Goal: Check status: Check status

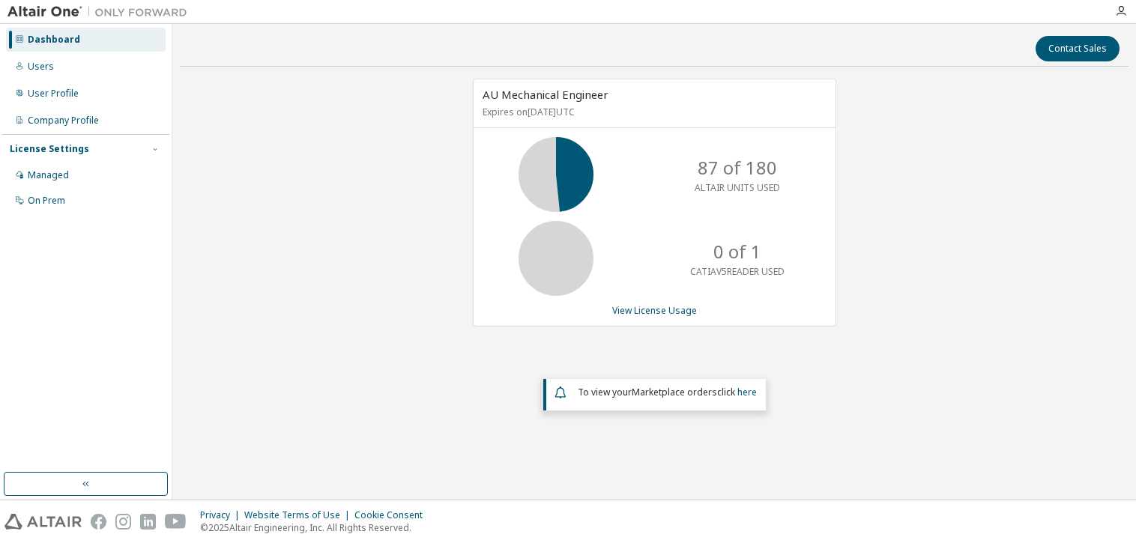
click at [662, 318] on div "AU Mechanical Engineer Expires on [DATE] UTC 87 of 180 ALTAIR UNITS USED 0 of 1…" at bounding box center [654, 203] width 363 height 248
click at [661, 312] on link "View License Usage" at bounding box center [654, 310] width 85 height 13
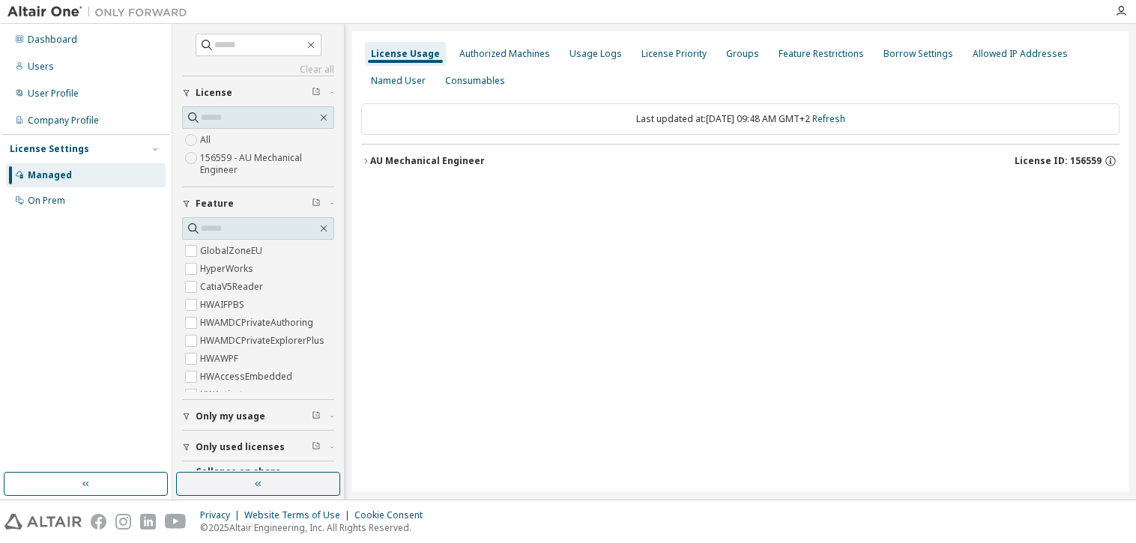
click at [364, 157] on icon "button" at bounding box center [365, 161] width 9 height 9
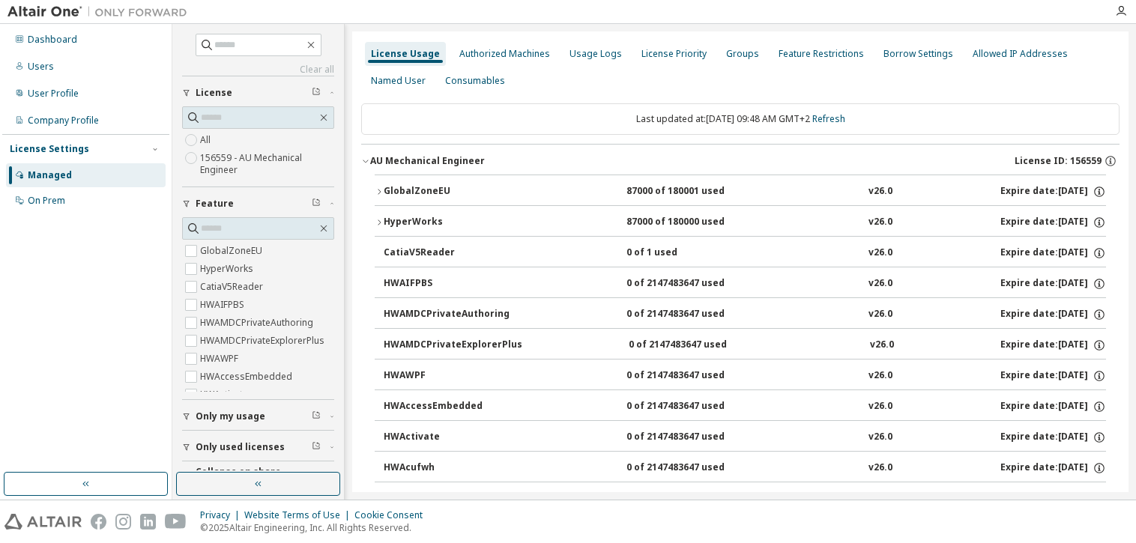
click at [378, 219] on icon "button" at bounding box center [379, 222] width 9 height 9
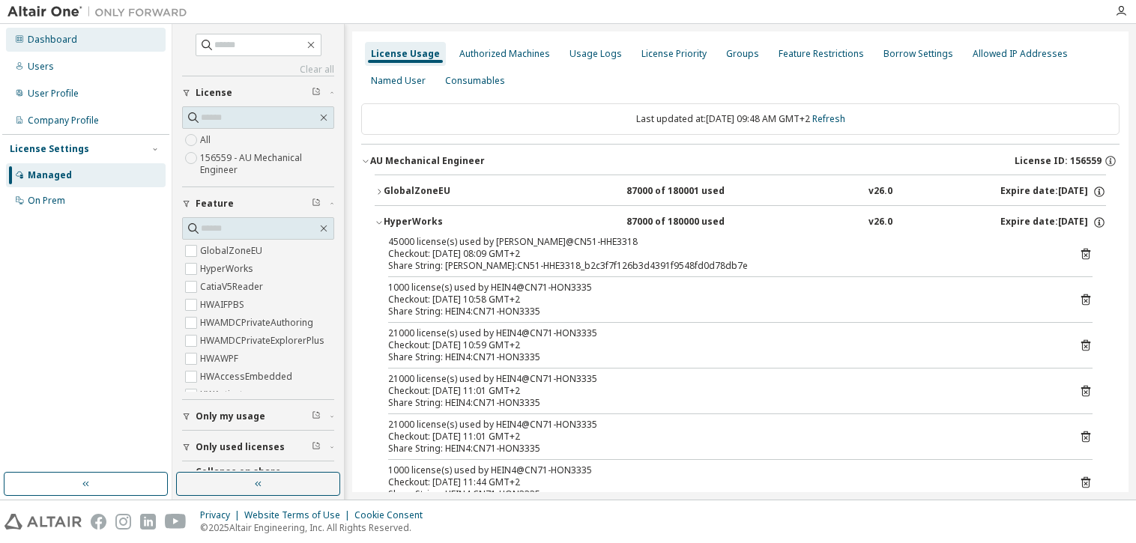
click at [48, 39] on div "Dashboard" at bounding box center [52, 40] width 49 height 12
